Goal: Transaction & Acquisition: Purchase product/service

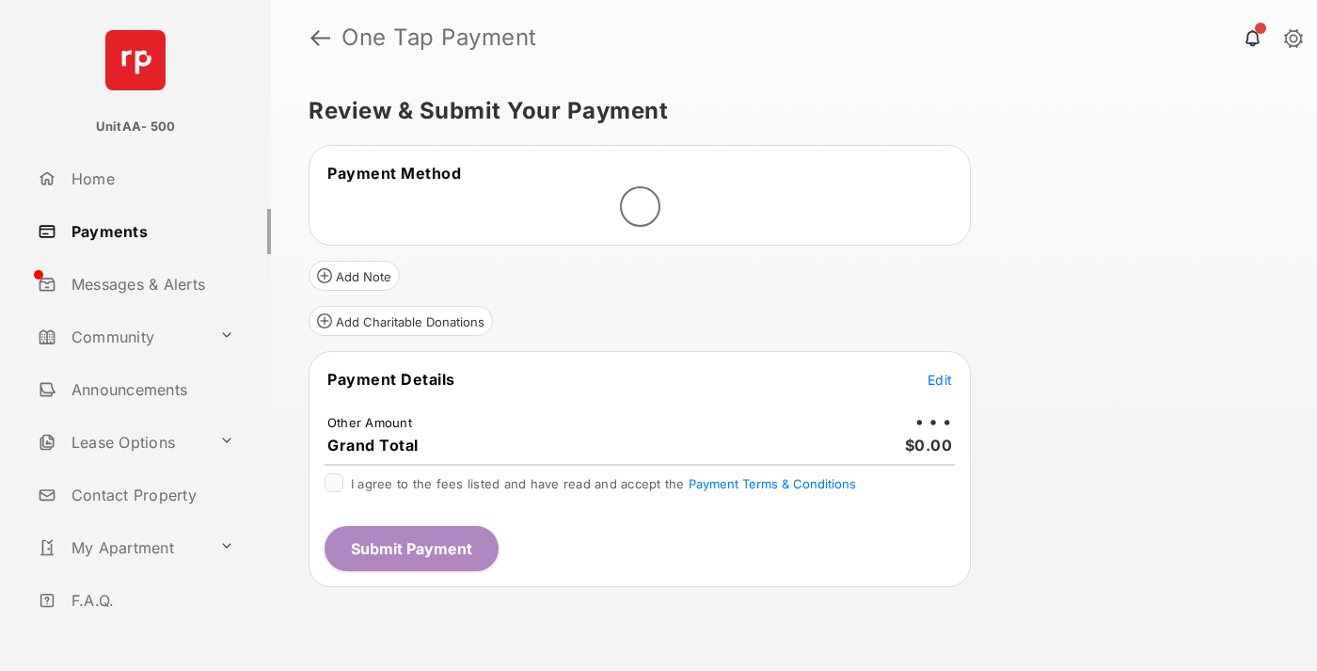
click at [940, 379] on span "Edit" at bounding box center [939, 380] width 24 height 16
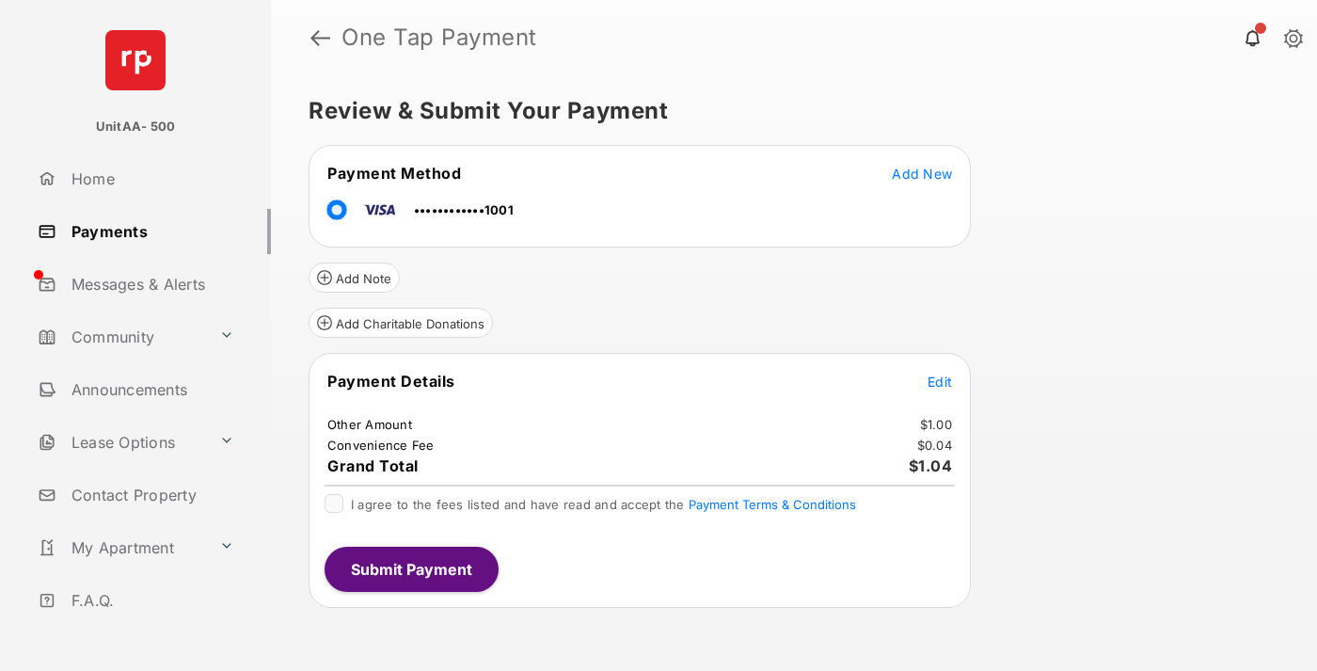
click at [940, 381] on span "Edit" at bounding box center [939, 381] width 24 height 16
click at [410, 568] on button "Submit Payment" at bounding box center [411, 568] width 174 height 45
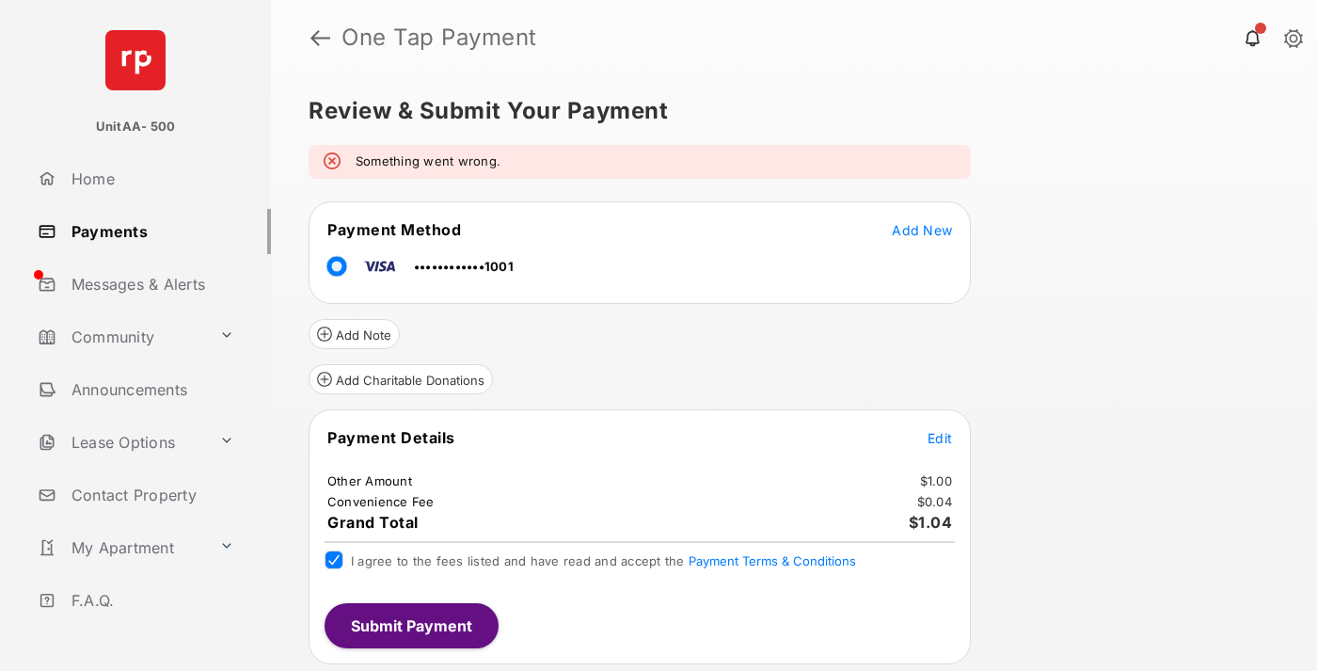
click at [147, 230] on link "Payments" at bounding box center [150, 231] width 241 height 45
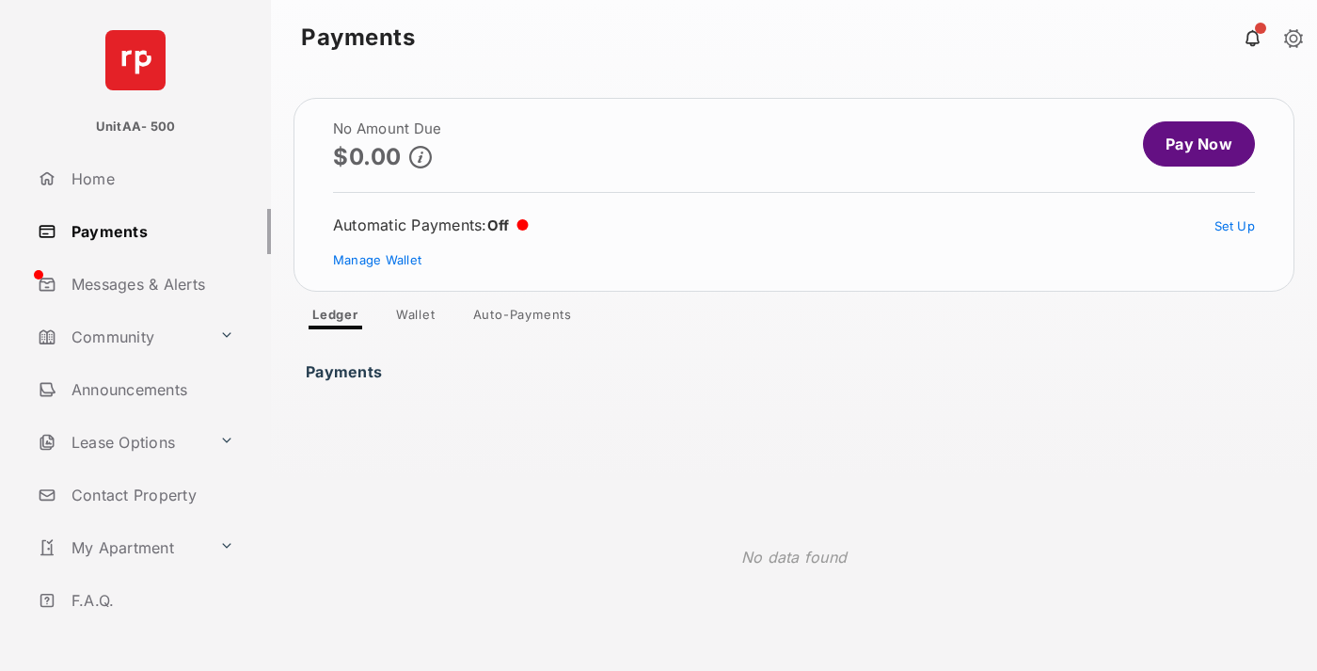
click at [1191, 144] on link "Pay Now" at bounding box center [1199, 143] width 112 height 45
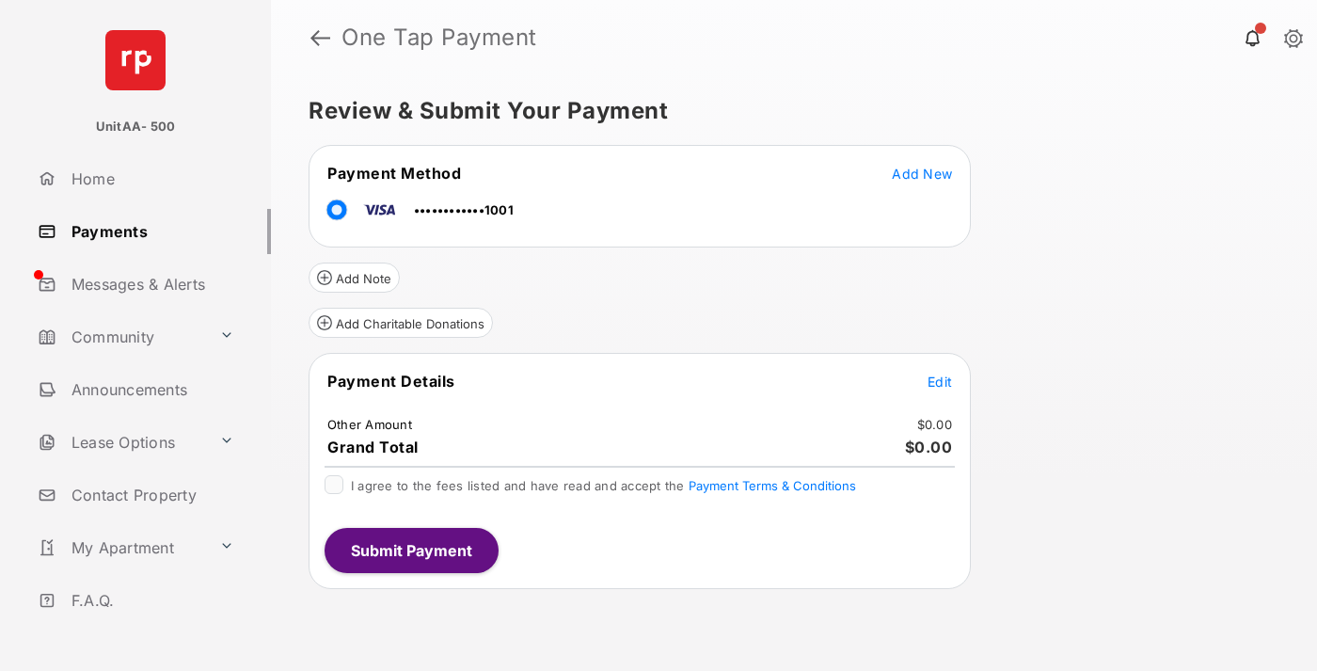
click at [940, 381] on span "Edit" at bounding box center [939, 381] width 24 height 16
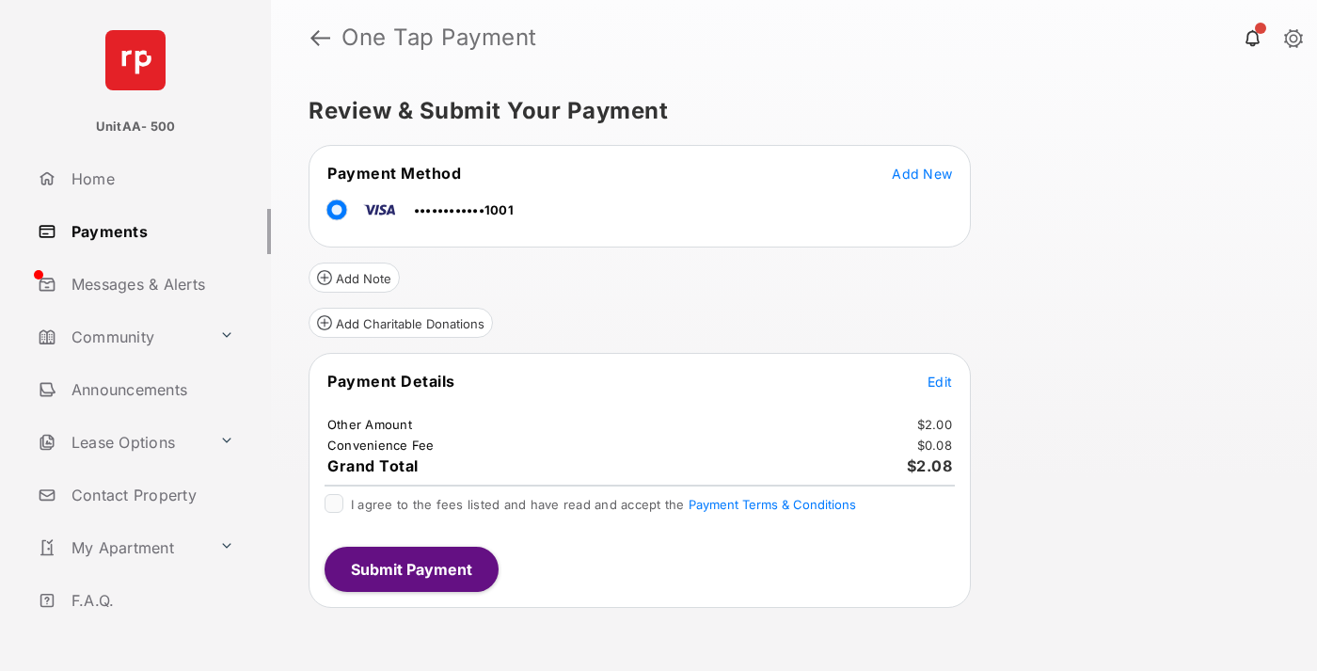
click at [940, 381] on span "Edit" at bounding box center [939, 381] width 24 height 16
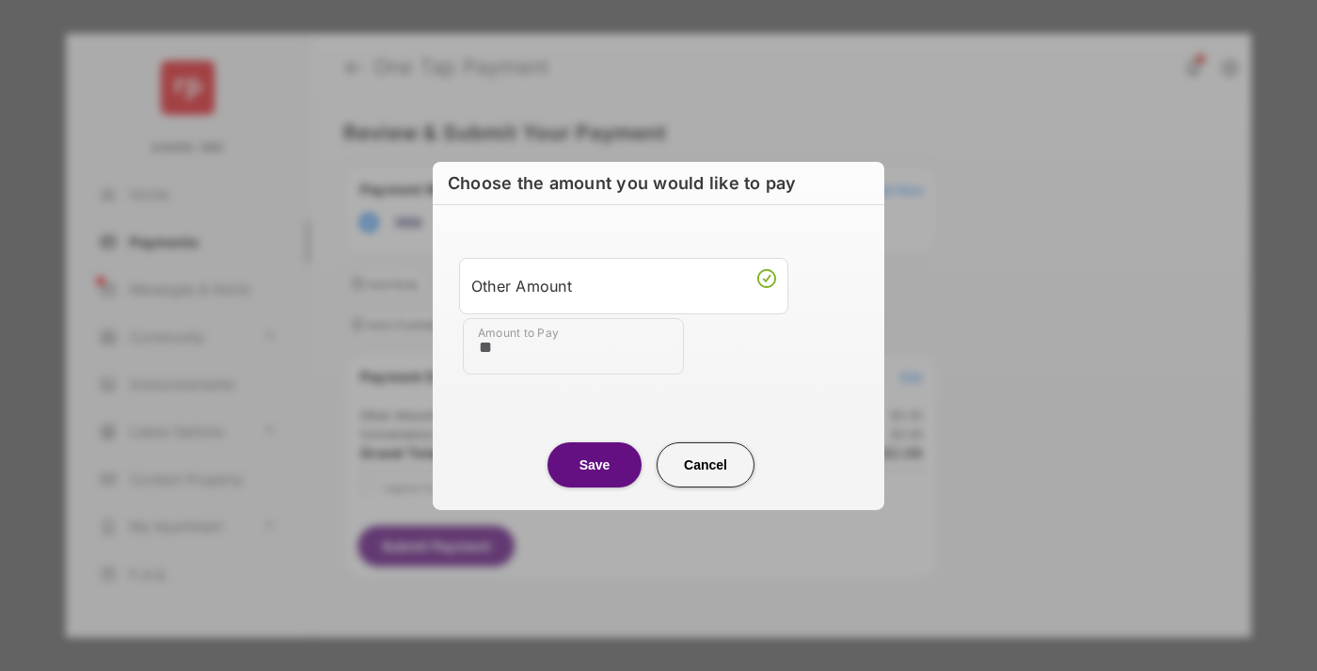
click at [594, 464] on button "Save" at bounding box center [594, 463] width 94 height 45
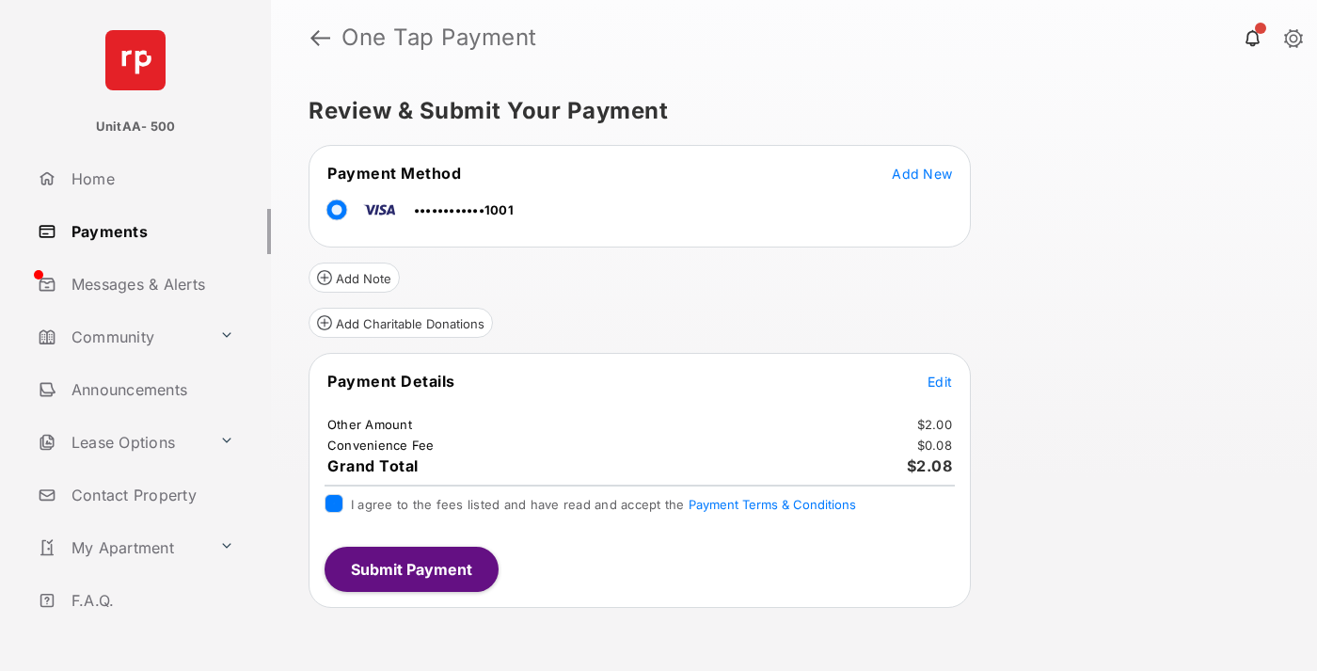
click at [410, 568] on button "Submit Payment" at bounding box center [411, 568] width 174 height 45
